Goal: Transaction & Acquisition: Obtain resource

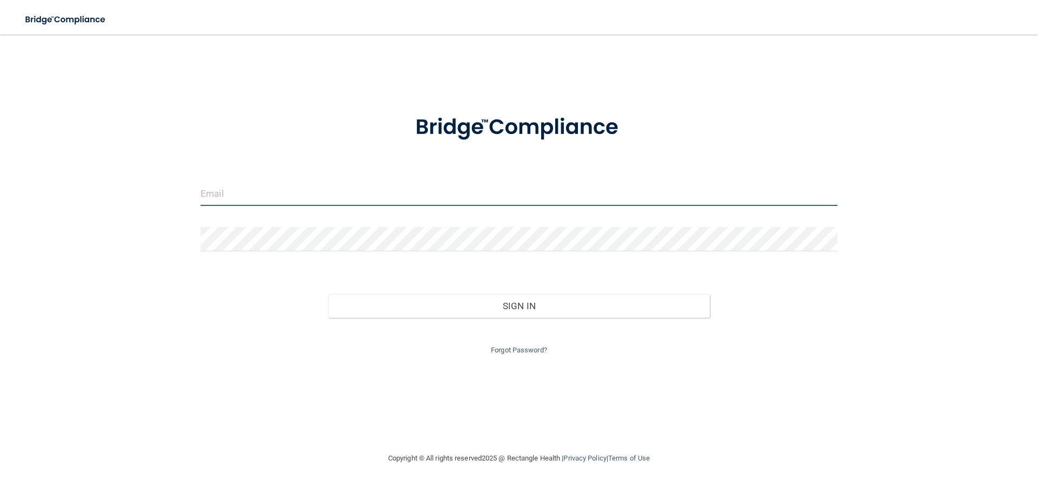
click at [293, 194] on input "email" at bounding box center [519, 194] width 637 height 24
type input "[EMAIL_ADDRESS][DOMAIN_NAME]"
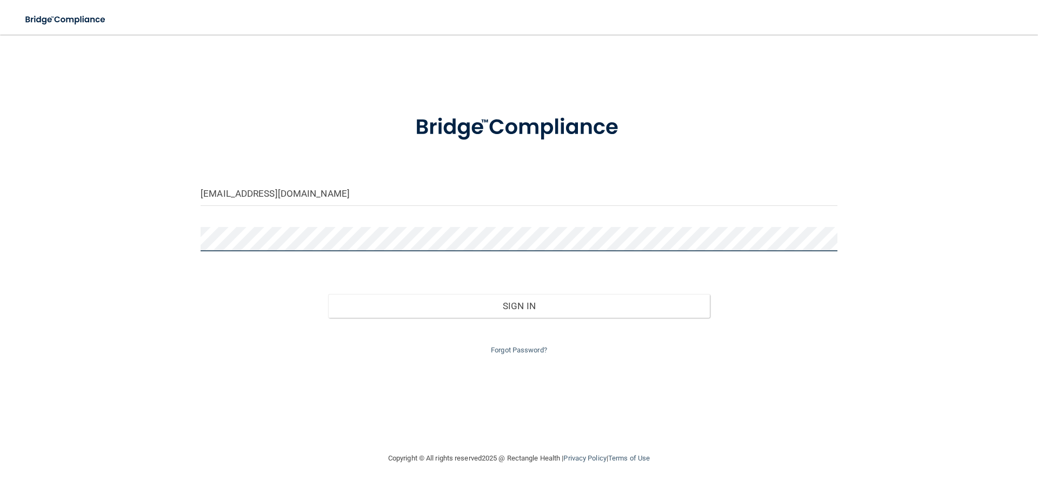
click at [328, 294] on button "Sign In" at bounding box center [519, 306] width 382 height 24
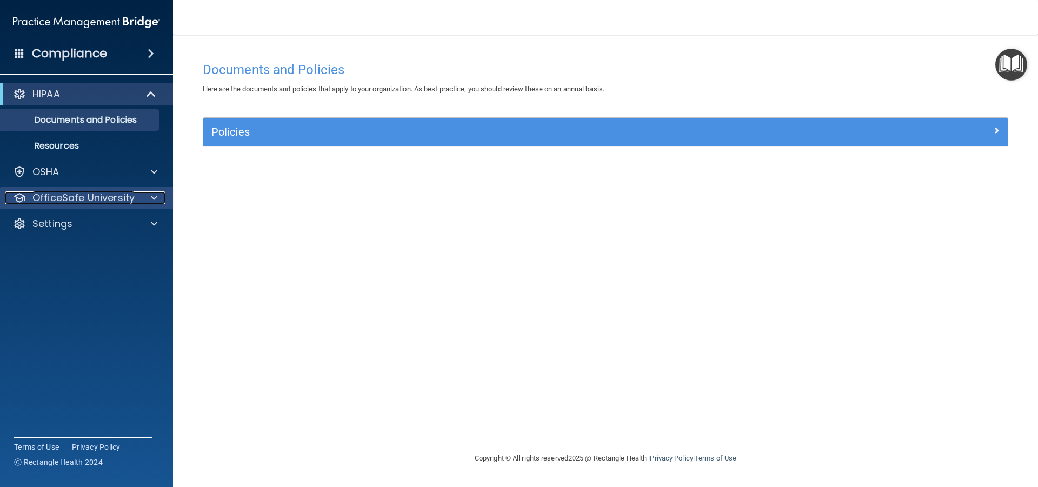
click at [141, 202] on div at bounding box center [152, 197] width 27 height 13
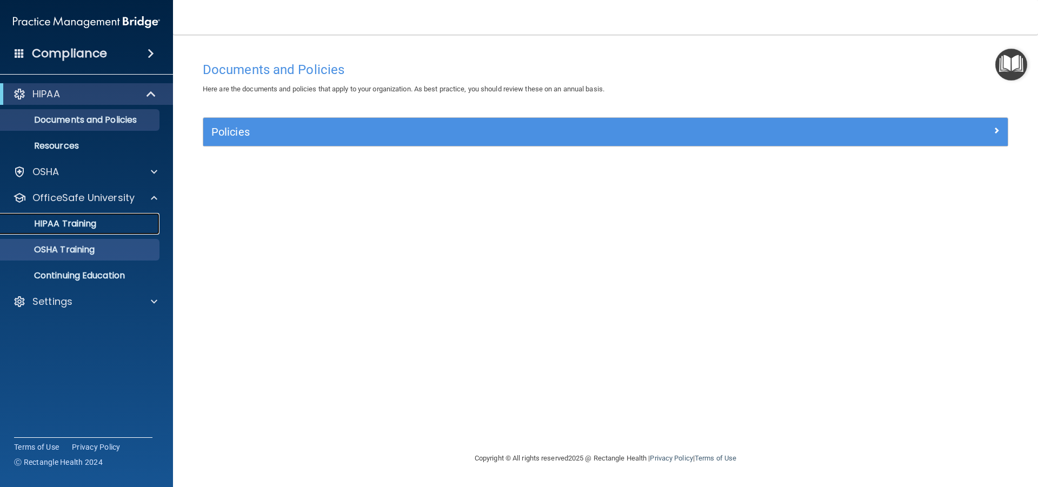
click at [89, 222] on p "HIPAA Training" at bounding box center [51, 223] width 89 height 11
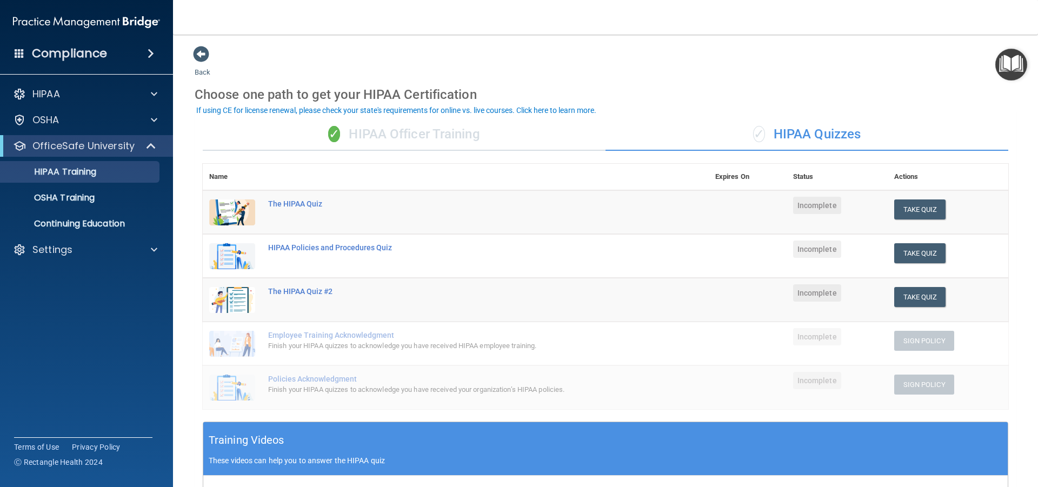
drag, startPoint x: 797, startPoint y: 173, endPoint x: 792, endPoint y: 177, distance: 6.9
click at [797, 173] on th "Status" at bounding box center [837, 177] width 101 height 26
click at [727, 177] on th "Expires On" at bounding box center [748, 177] width 78 height 26
drag, startPoint x: 796, startPoint y: 169, endPoint x: 735, endPoint y: 161, distance: 60.5
click at [793, 168] on th "Status" at bounding box center [837, 177] width 101 height 26
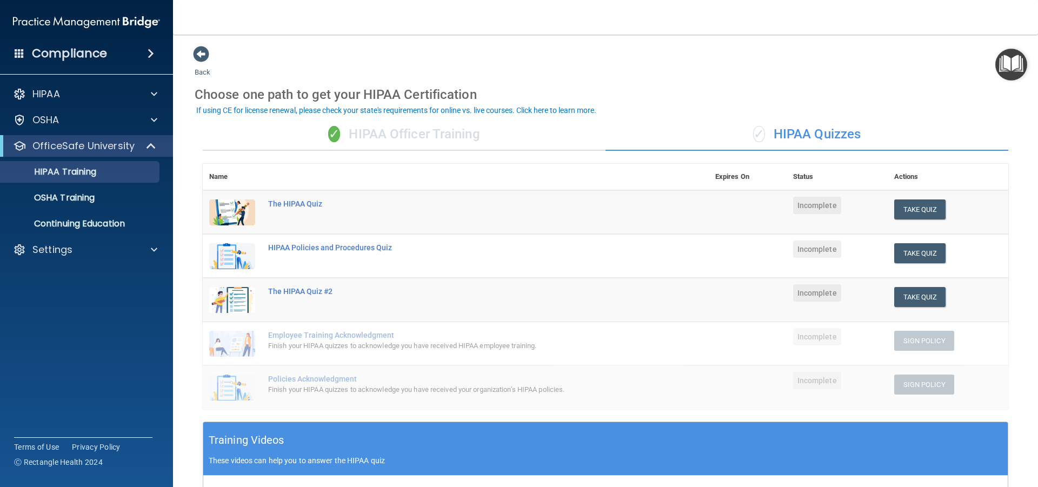
click at [376, 137] on div "✓ HIPAA Officer Training" at bounding box center [404, 134] width 403 height 32
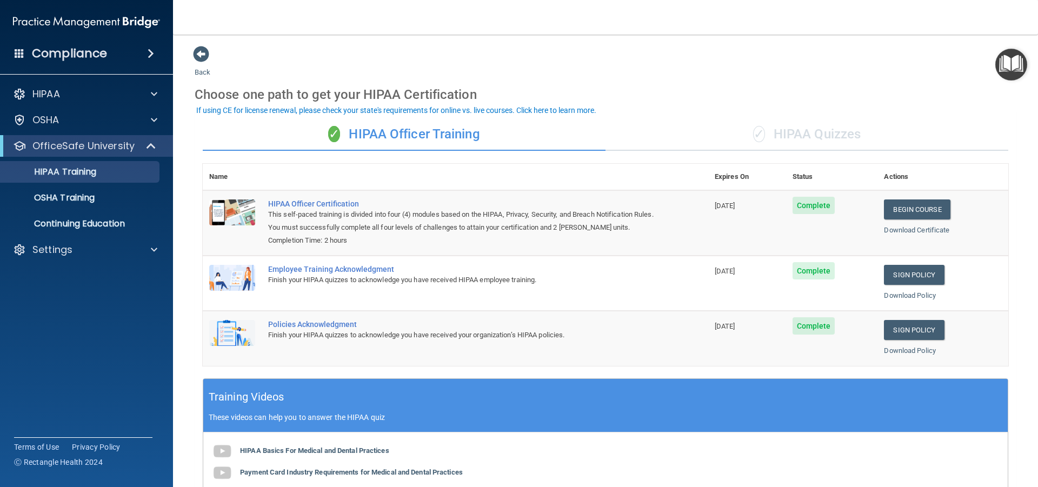
click at [812, 207] on span "Complete" at bounding box center [814, 205] width 43 height 17
click at [721, 207] on span "[DATE]" at bounding box center [725, 206] width 21 height 8
click at [115, 222] on p "Continuing Education" at bounding box center [81, 223] width 148 height 11
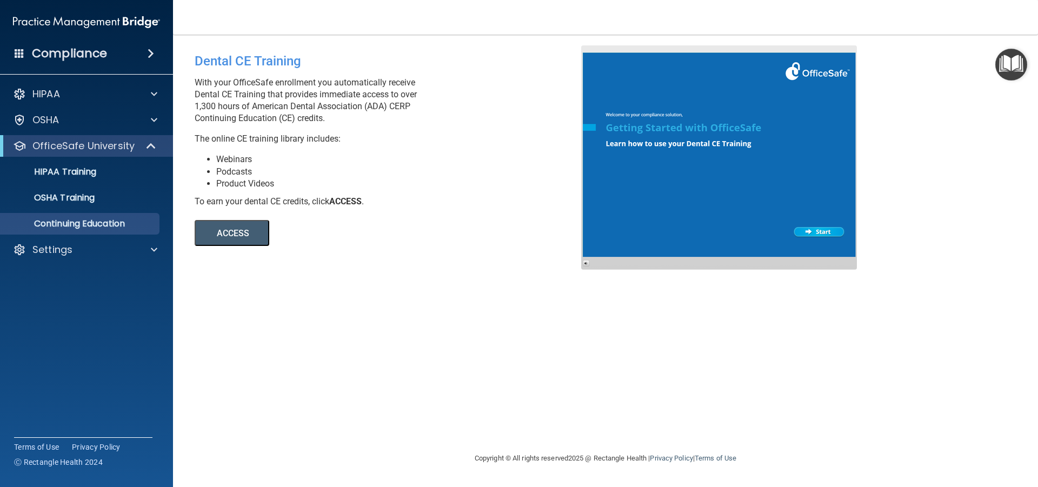
click at [138, 50] on div "Compliance" at bounding box center [86, 54] width 173 height 24
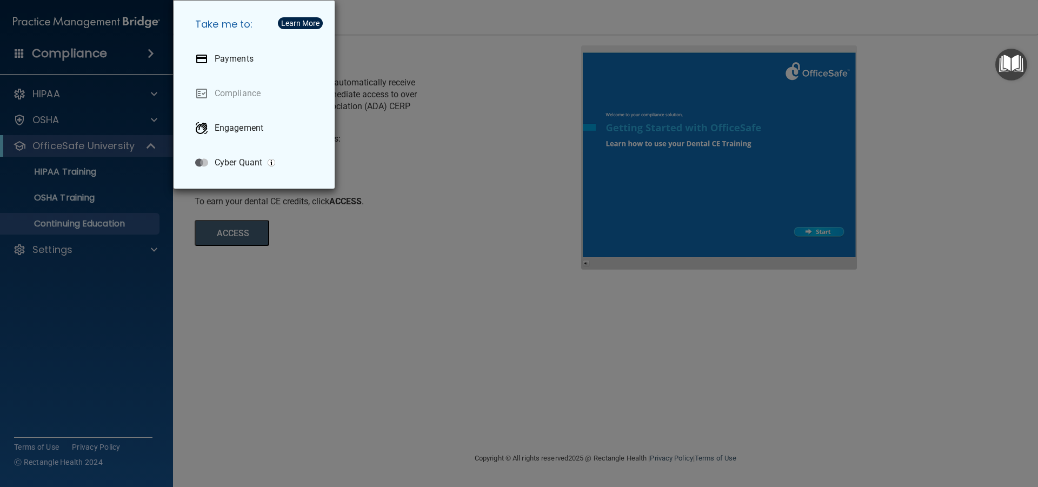
click at [58, 92] on div "Take me to: Payments Compliance Engagement Cyber Quant" at bounding box center [519, 243] width 1038 height 487
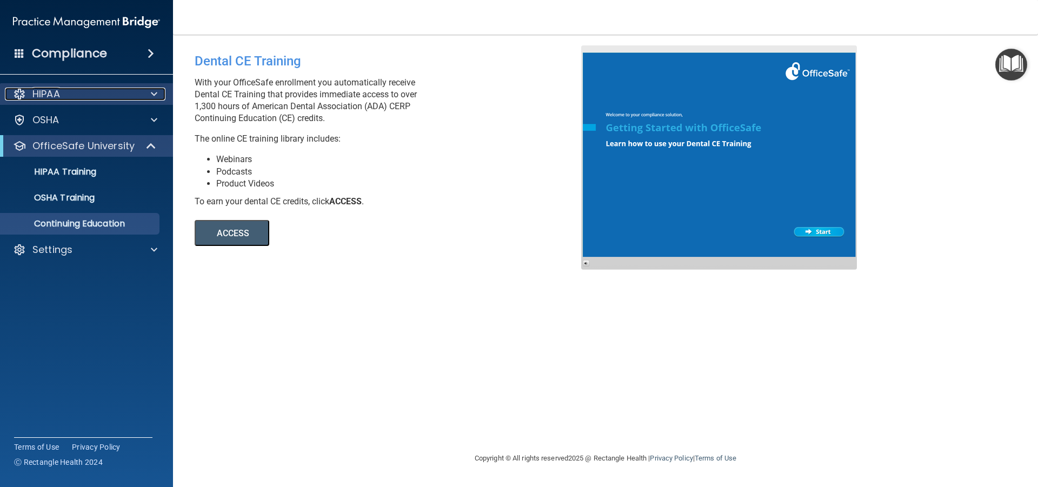
click at [37, 90] on p "HIPAA" at bounding box center [46, 94] width 28 height 13
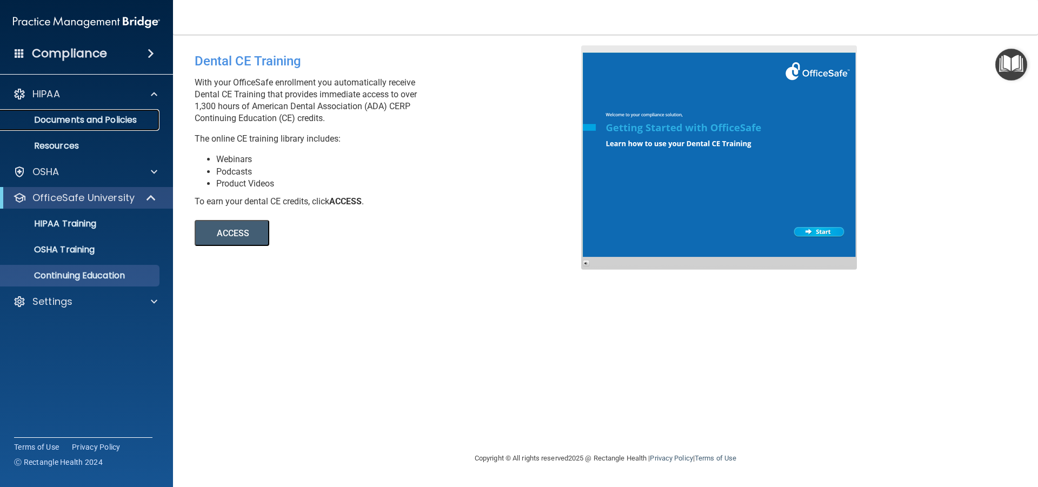
click at [62, 121] on p "Documents and Policies" at bounding box center [81, 120] width 148 height 11
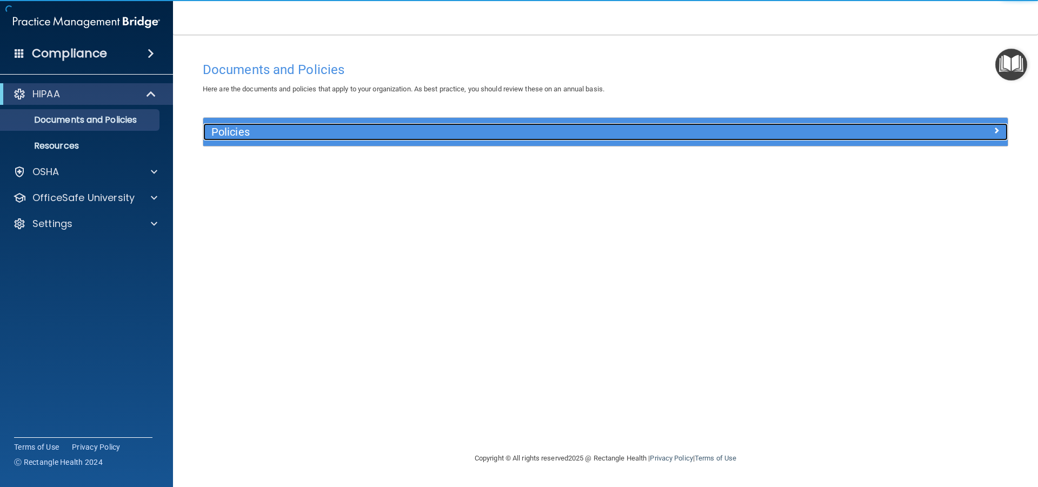
click at [239, 130] on h5 "Policies" at bounding box center [504, 132] width 587 height 12
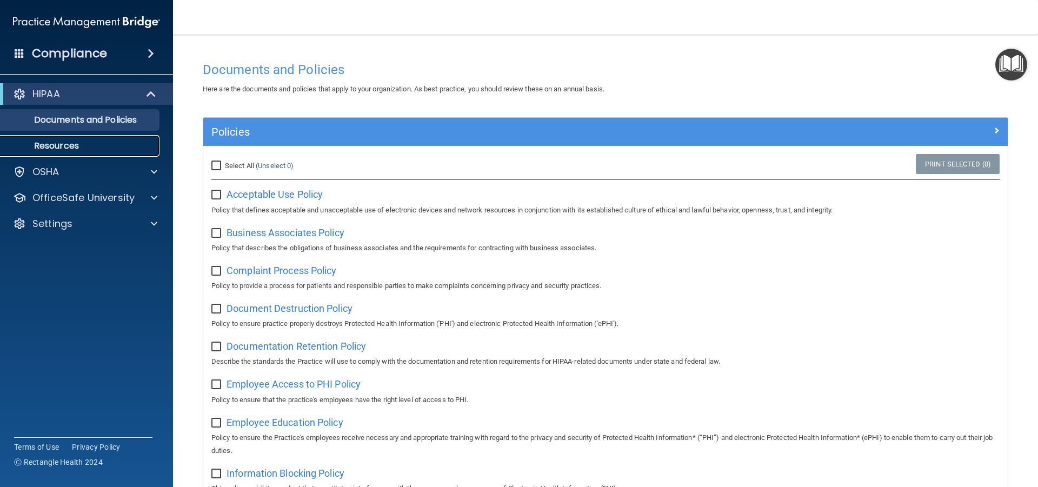
click at [62, 142] on p "Resources" at bounding box center [81, 146] width 148 height 11
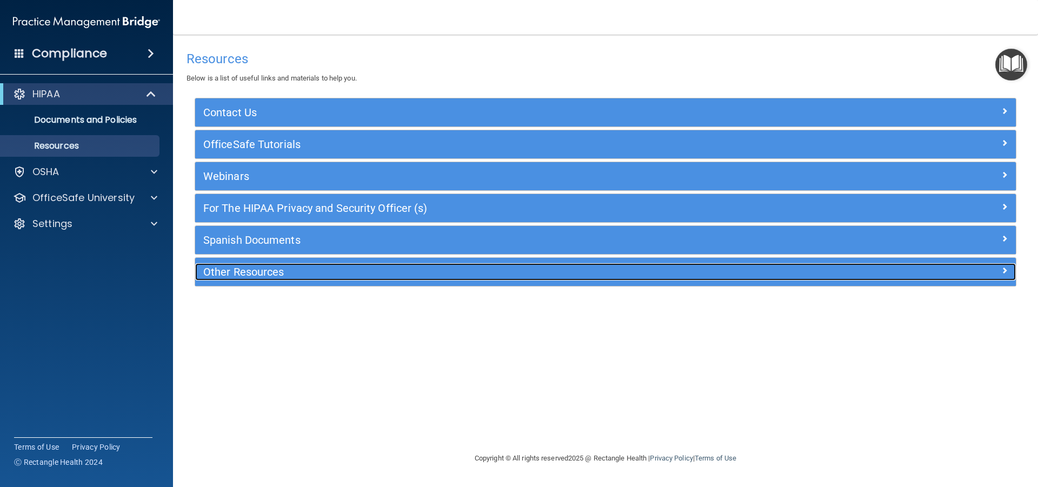
click at [260, 273] on h5 "Other Resources" at bounding box center [503, 272] width 600 height 12
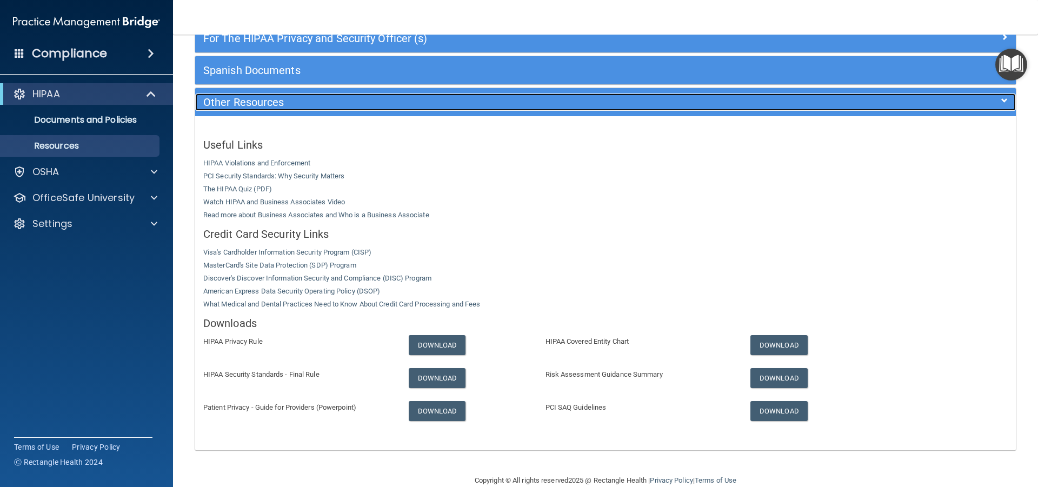
scroll to position [189, 0]
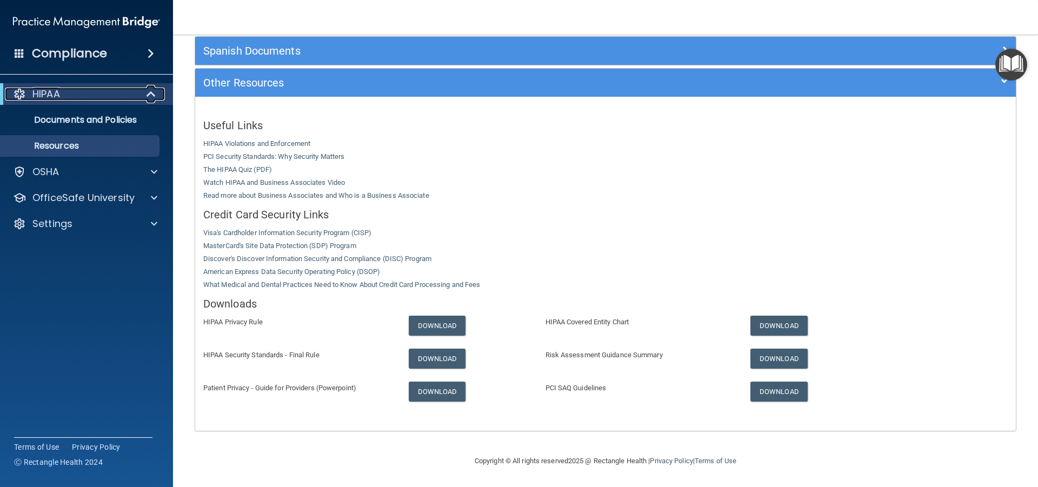
click at [154, 93] on span at bounding box center [152, 94] width 9 height 13
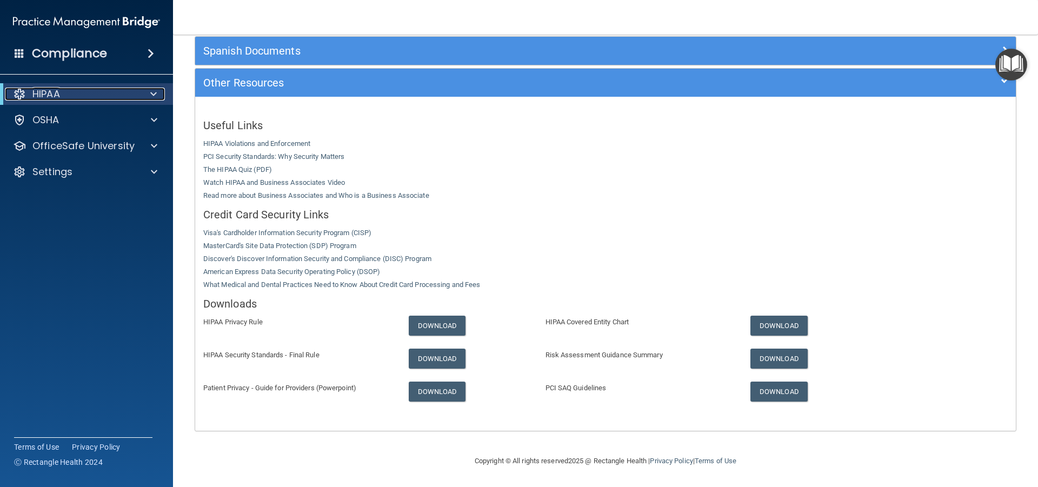
click at [56, 93] on p "HIPAA" at bounding box center [46, 94] width 28 height 13
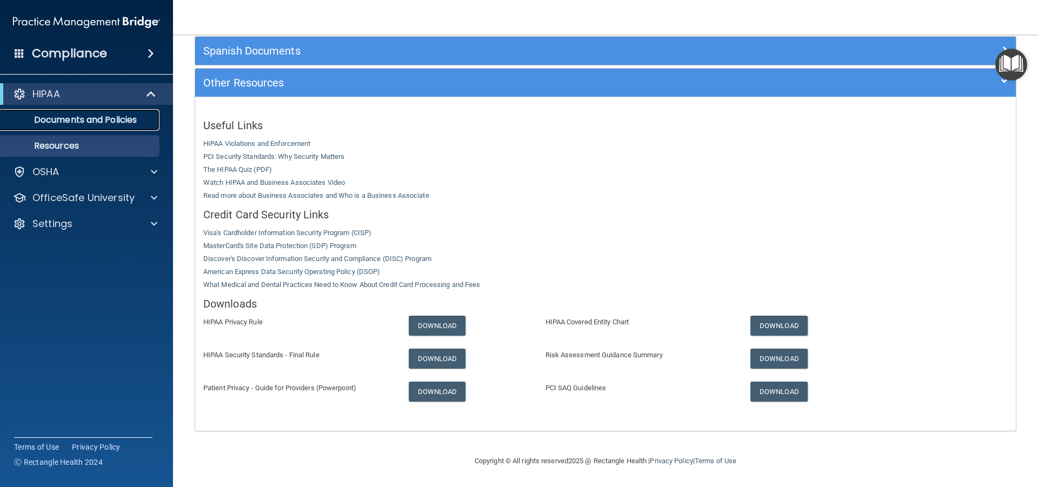
click at [61, 117] on p "Documents and Policies" at bounding box center [81, 120] width 148 height 11
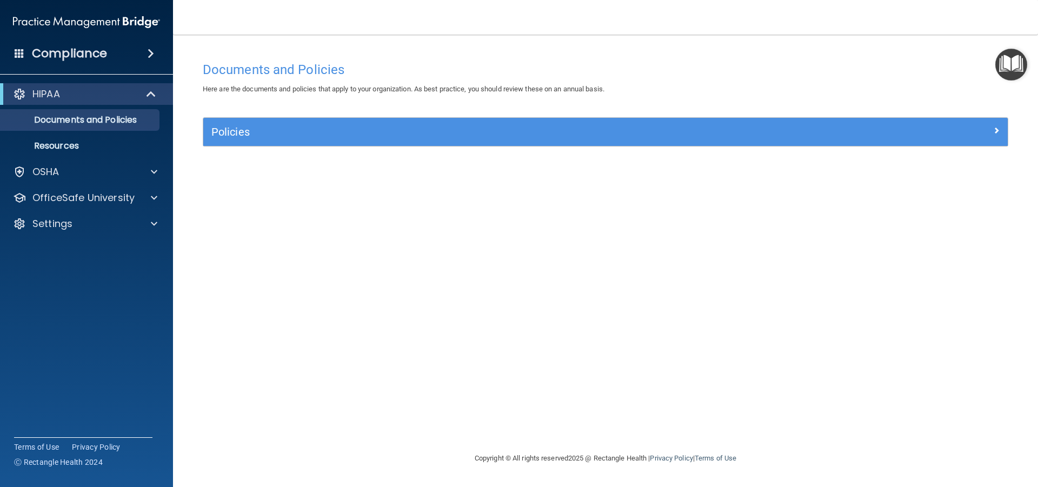
click at [74, 55] on h4 "Compliance" at bounding box center [69, 53] width 75 height 15
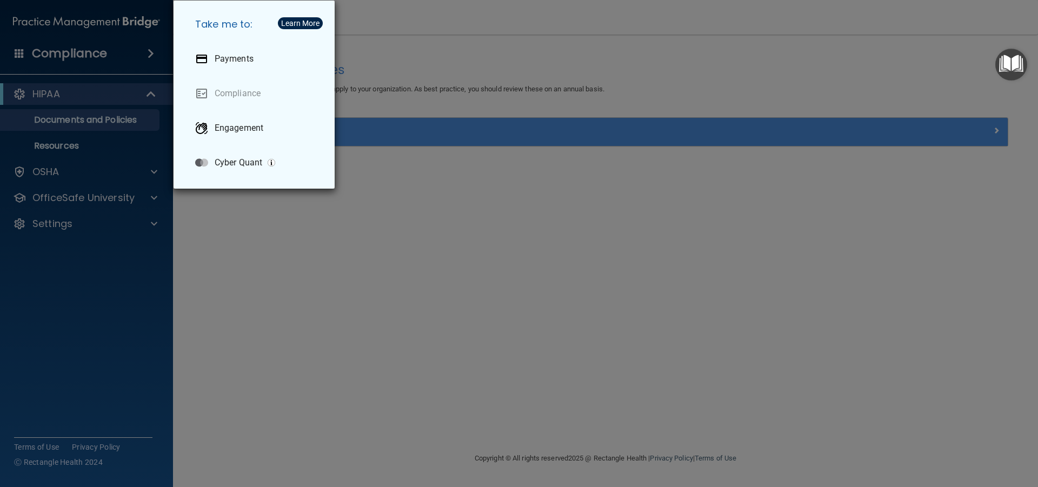
click at [516, 207] on div "Take me to: Payments Compliance Engagement Cyber Quant" at bounding box center [519, 243] width 1038 height 487
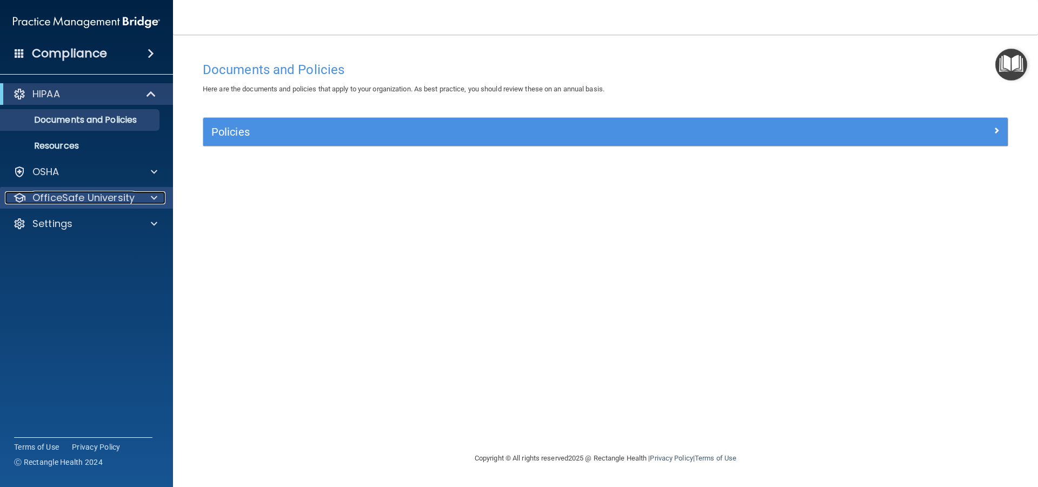
click at [74, 198] on p "OfficeSafe University" at bounding box center [83, 197] width 102 height 13
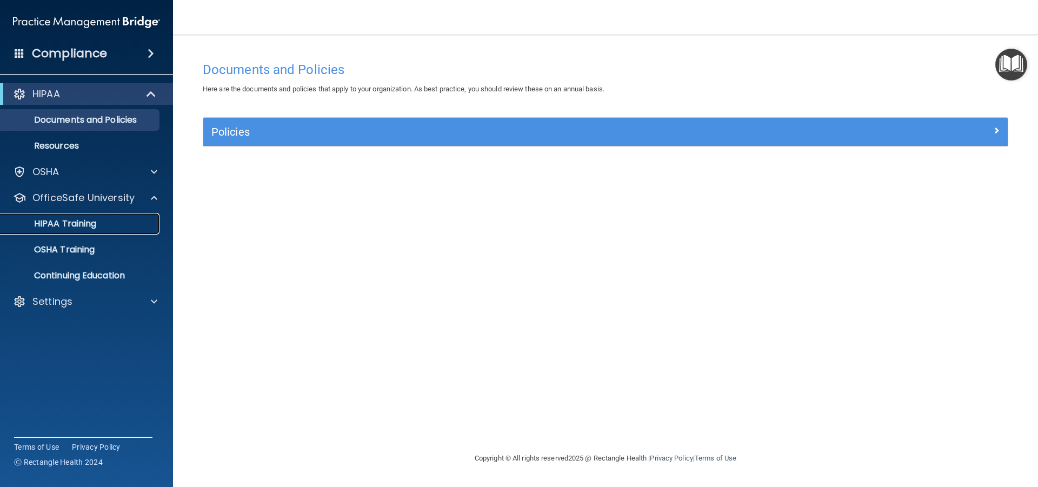
click at [71, 221] on p "HIPAA Training" at bounding box center [51, 223] width 89 height 11
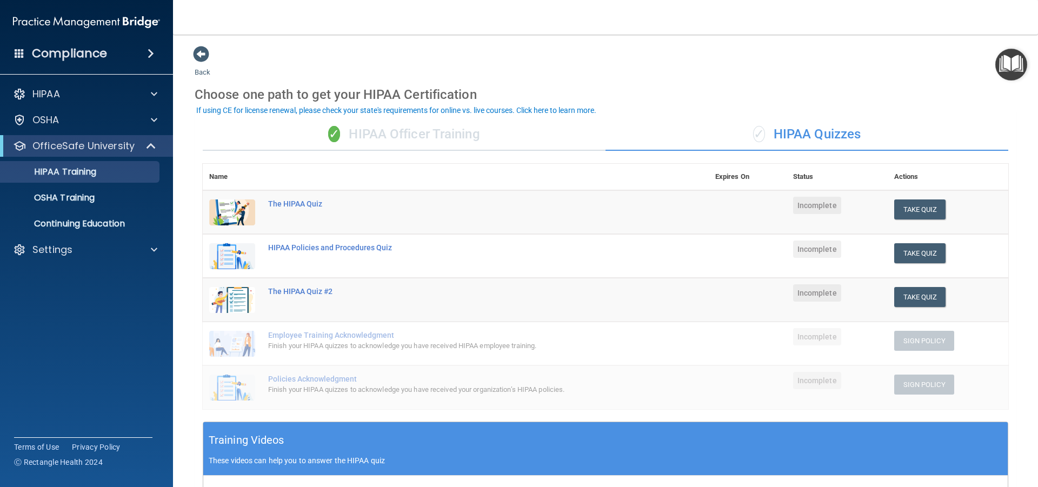
click at [375, 136] on div "✓ HIPAA Officer Training" at bounding box center [404, 134] width 403 height 32
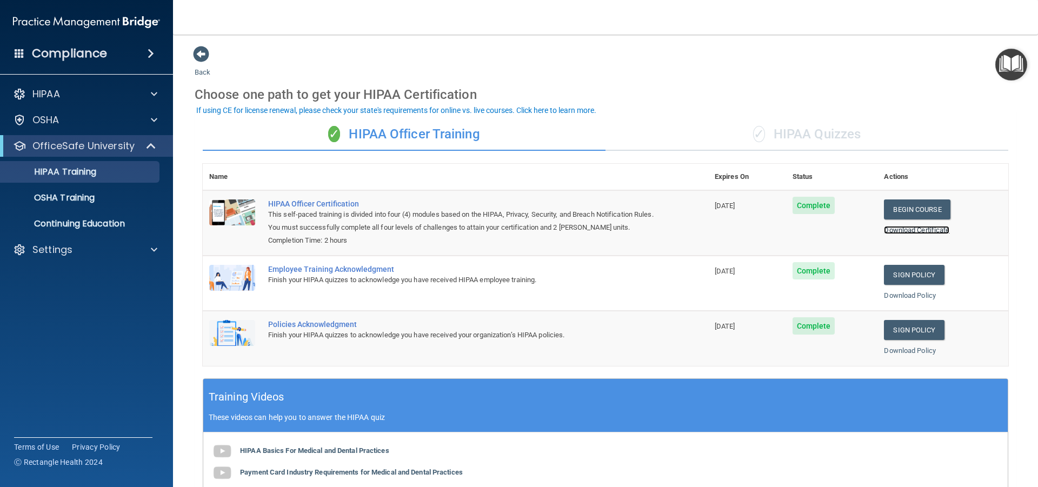
click at [892, 231] on link "Download Certificate" at bounding box center [916, 230] width 65 height 8
click at [49, 200] on p "OSHA Training" at bounding box center [51, 198] width 88 height 11
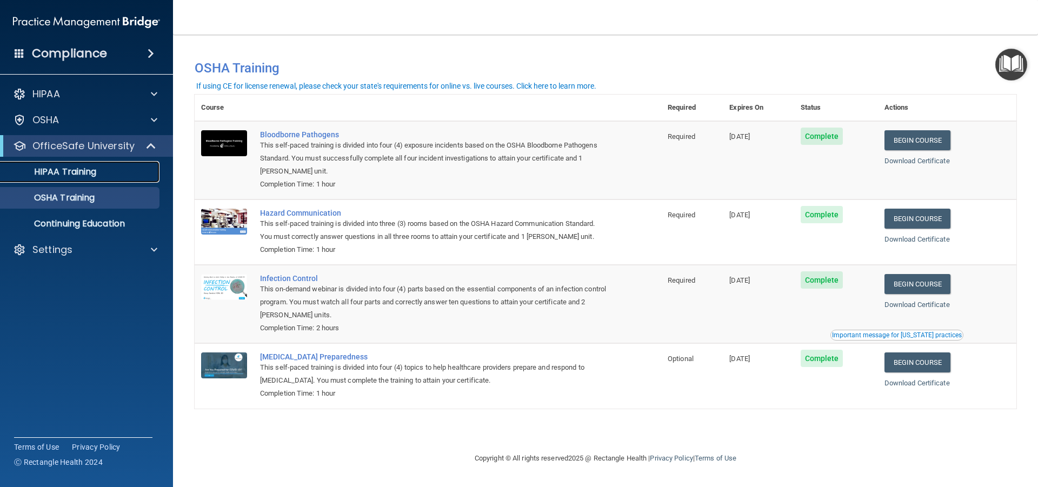
click at [61, 168] on p "HIPAA Training" at bounding box center [51, 172] width 89 height 11
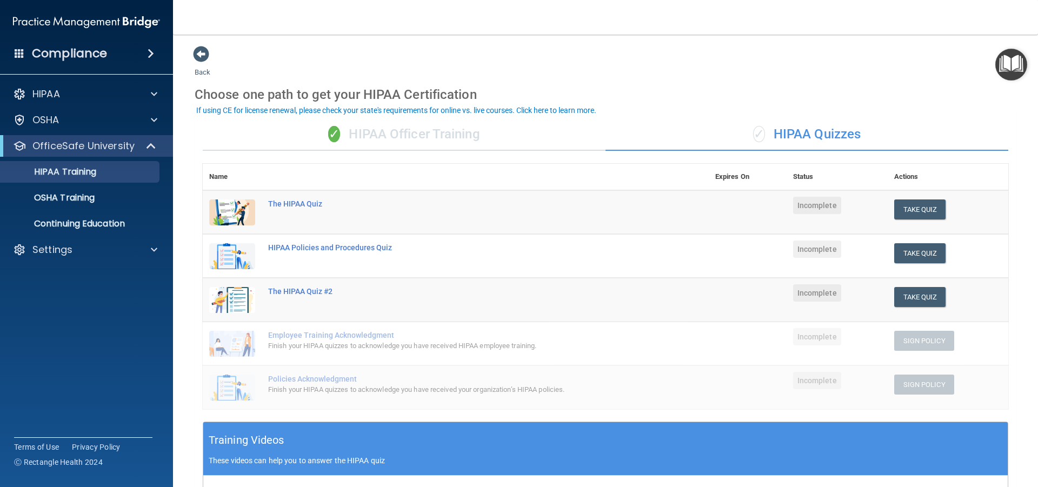
click at [413, 142] on div "✓ HIPAA Officer Training" at bounding box center [404, 134] width 403 height 32
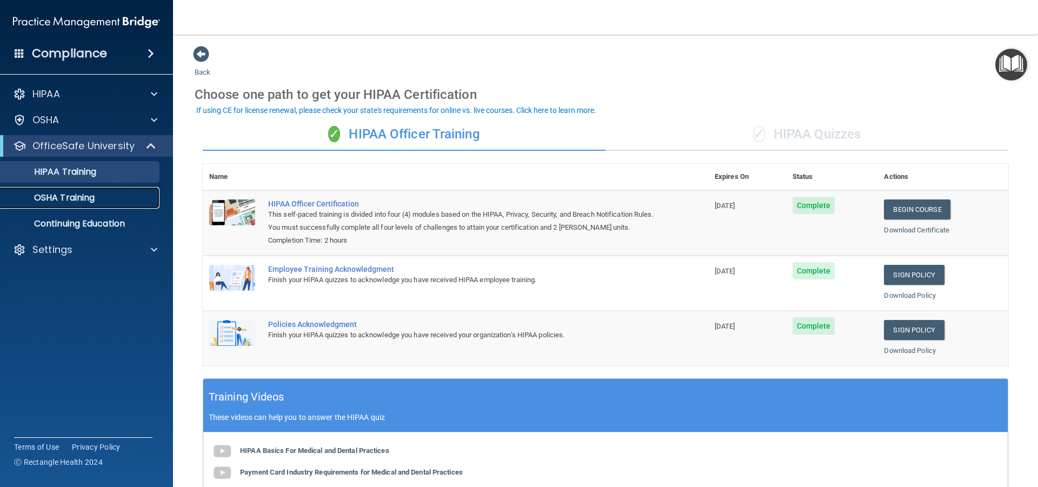
click at [85, 196] on p "OSHA Training" at bounding box center [51, 198] width 88 height 11
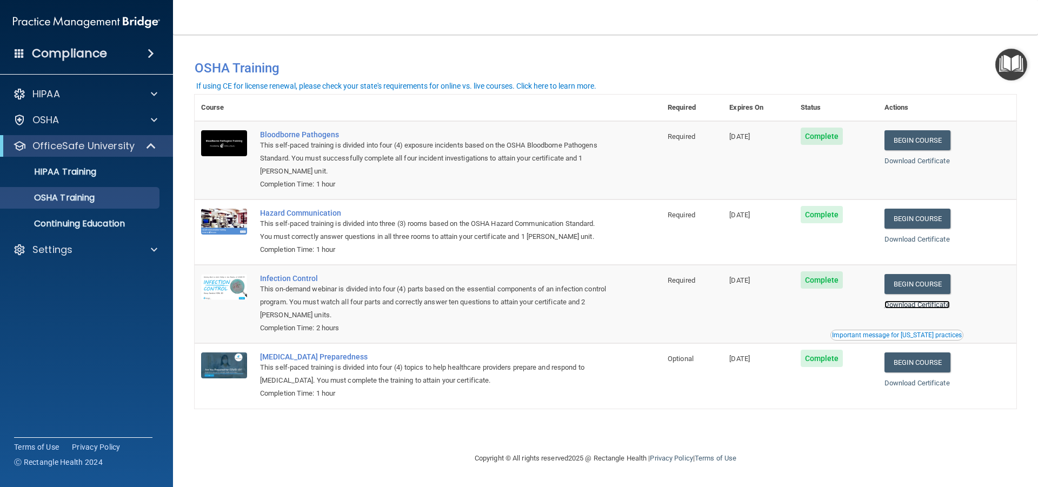
click at [931, 308] on link "Download Certificate" at bounding box center [917, 305] width 65 height 8
click at [934, 160] on link "Download Certificate" at bounding box center [917, 161] width 65 height 8
click at [913, 240] on link "Download Certificate" at bounding box center [917, 239] width 65 height 8
click at [919, 306] on link "Download Certificate" at bounding box center [917, 305] width 65 height 8
click at [915, 385] on link "Download Certificate" at bounding box center [917, 383] width 65 height 8
